Goal: Download file/media

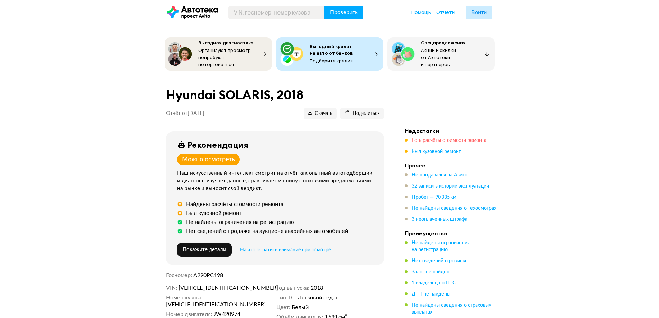
click at [465, 138] on span "Есть расчёты стоимости ремонта" at bounding box center [449, 140] width 75 height 5
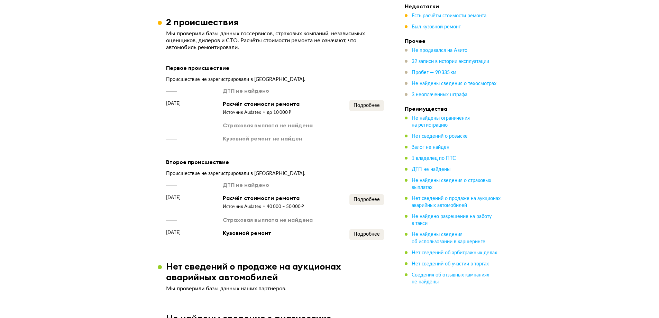
scroll to position [492, 0]
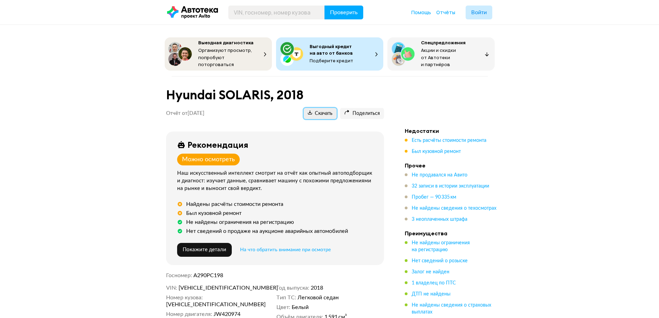
click at [317, 115] on button "Скачать" at bounding box center [320, 113] width 33 height 11
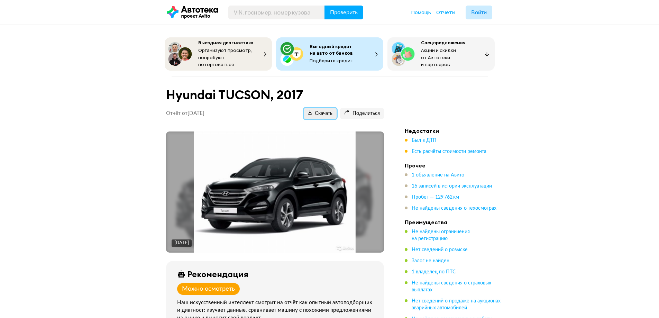
click at [316, 114] on span "Скачать" at bounding box center [320, 113] width 25 height 7
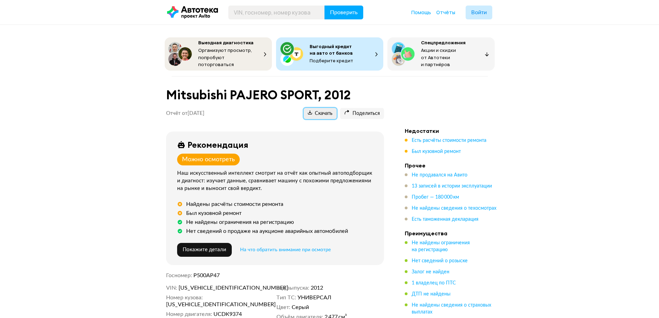
click at [320, 114] on span "Скачать" at bounding box center [320, 113] width 25 height 7
